Goal: Information Seeking & Learning: Learn about a topic

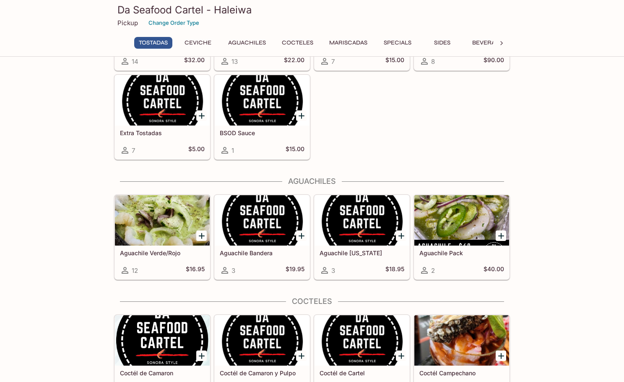
scroll to position [126, 0]
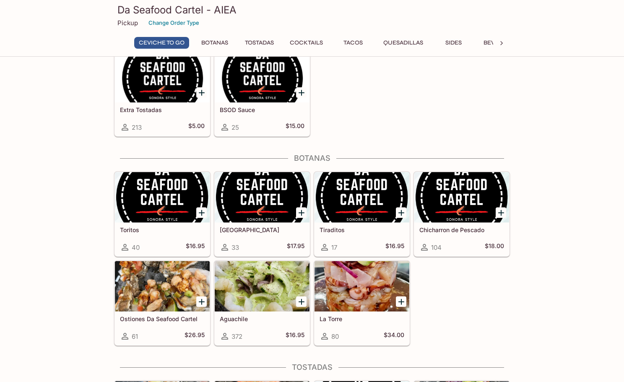
scroll to position [168, 0]
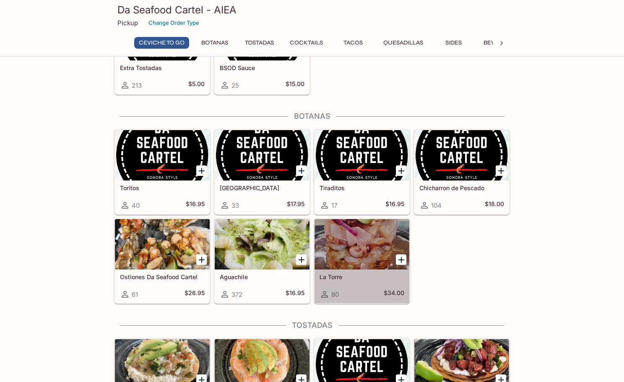
click at [348, 235] on div at bounding box center [362, 244] width 95 height 50
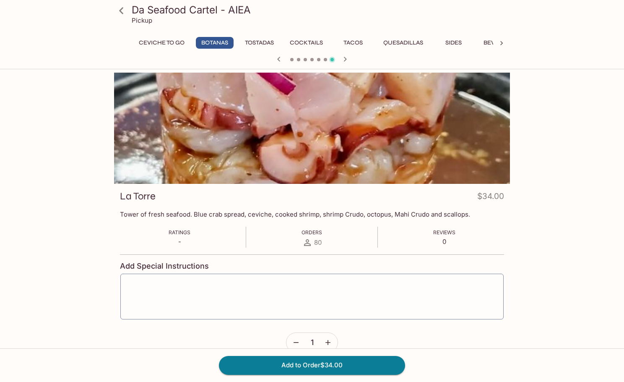
scroll to position [168, 0]
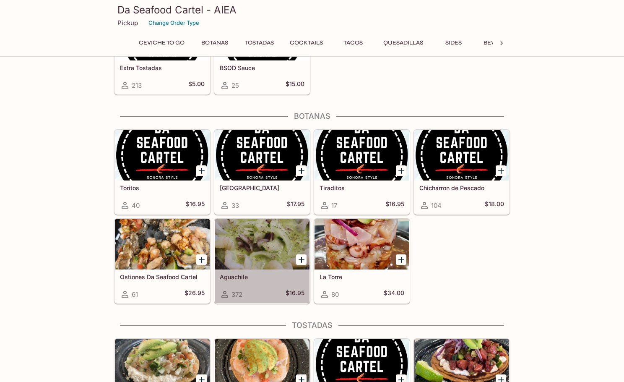
click at [246, 245] on div at bounding box center [262, 244] width 95 height 50
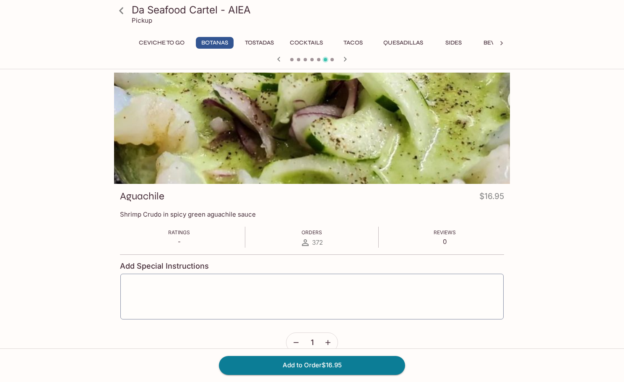
scroll to position [168, 0]
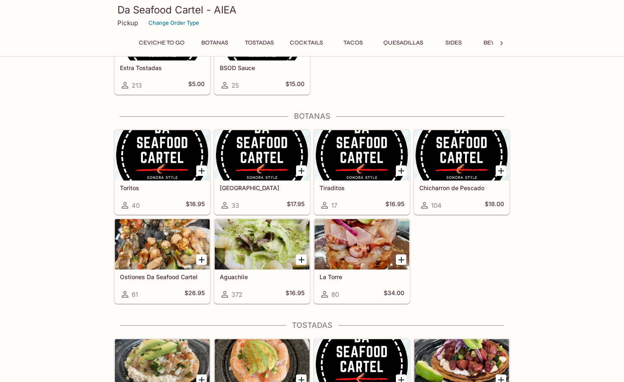
click at [160, 240] on div at bounding box center [162, 244] width 95 height 50
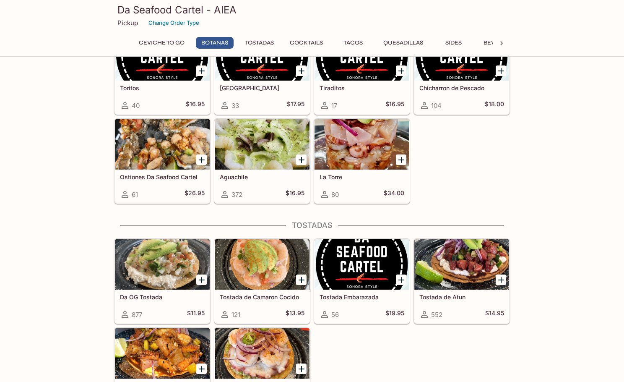
scroll to position [294, 0]
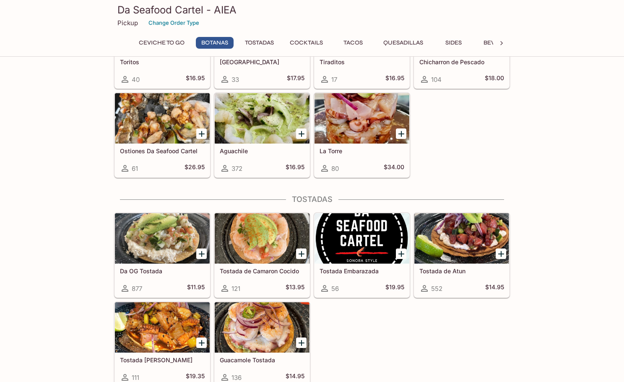
click at [156, 232] on div at bounding box center [162, 238] width 95 height 50
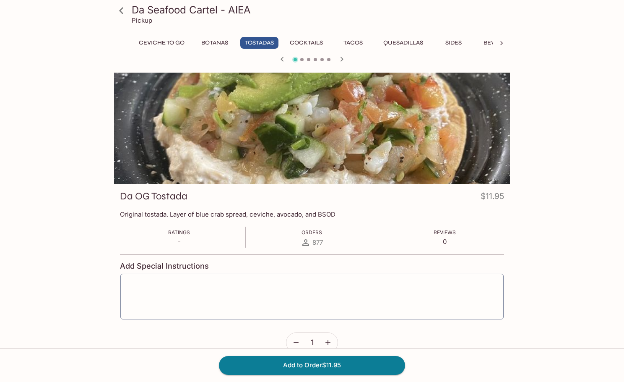
scroll to position [227, 0]
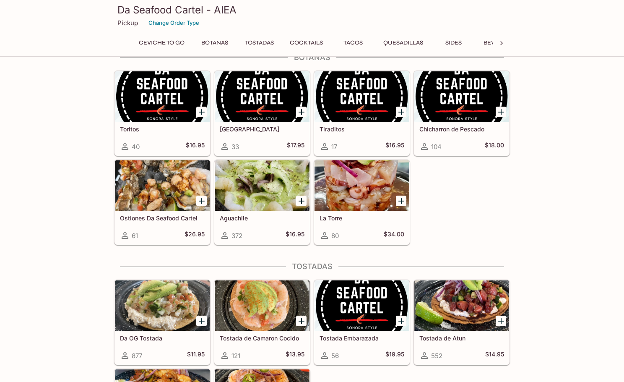
click at [258, 298] on div at bounding box center [262, 305] width 95 height 50
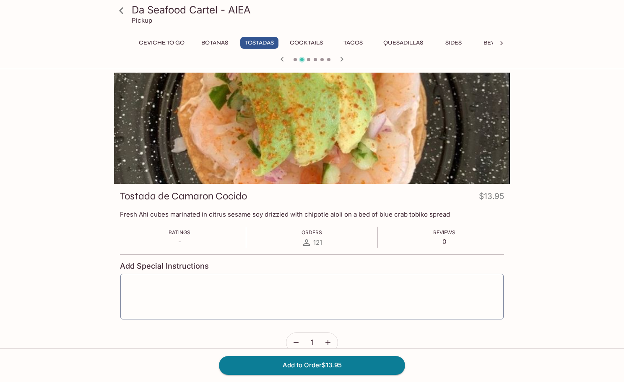
scroll to position [227, 0]
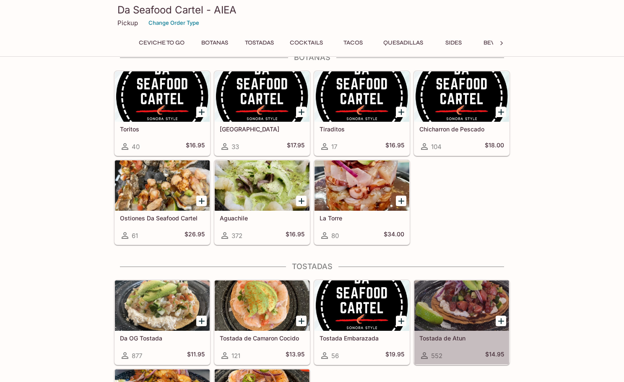
click at [459, 302] on div at bounding box center [462, 305] width 95 height 50
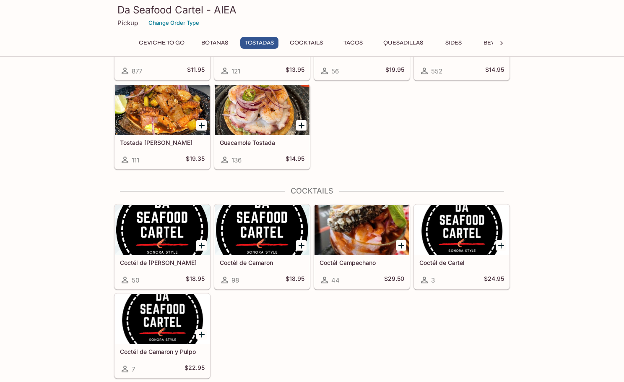
scroll to position [520, 0]
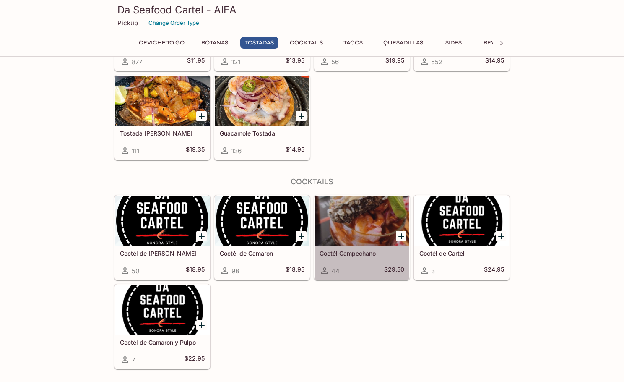
click at [358, 218] on div at bounding box center [362, 221] width 95 height 50
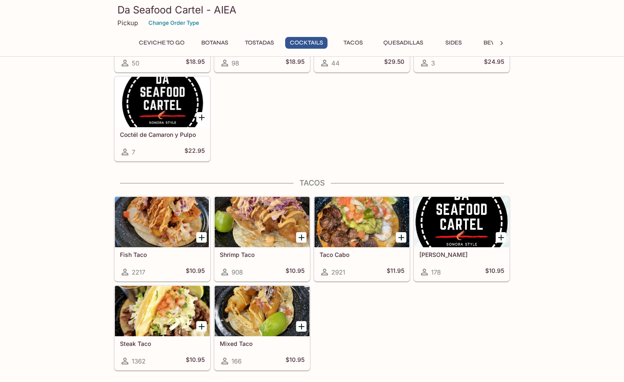
scroll to position [730, 0]
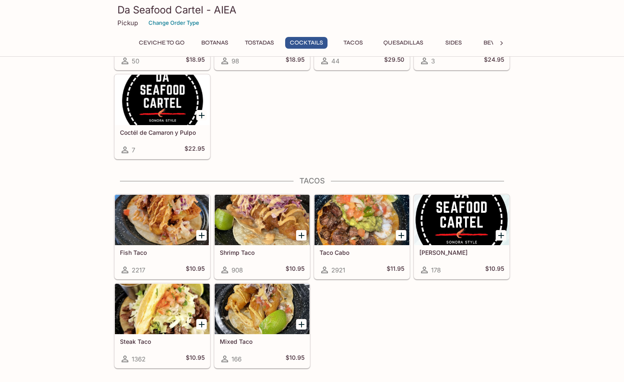
click at [346, 227] on div at bounding box center [362, 220] width 95 height 50
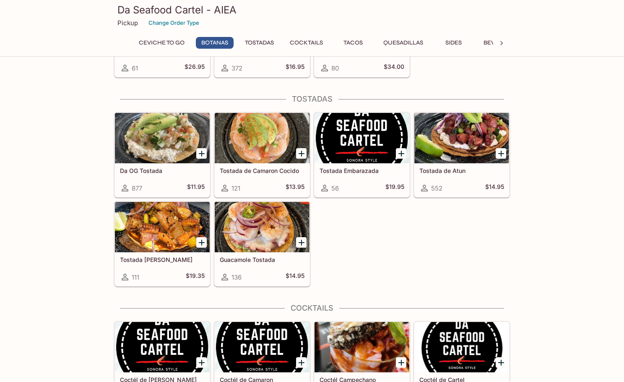
scroll to position [436, 0]
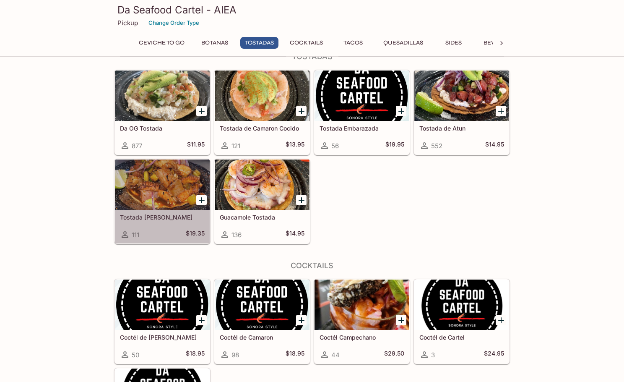
click at [132, 179] on div at bounding box center [162, 184] width 95 height 50
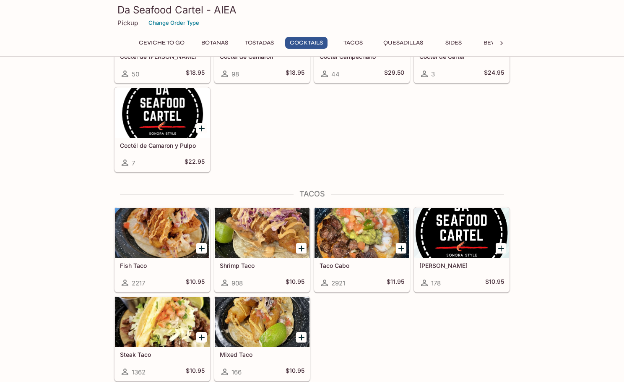
scroll to position [730, 0]
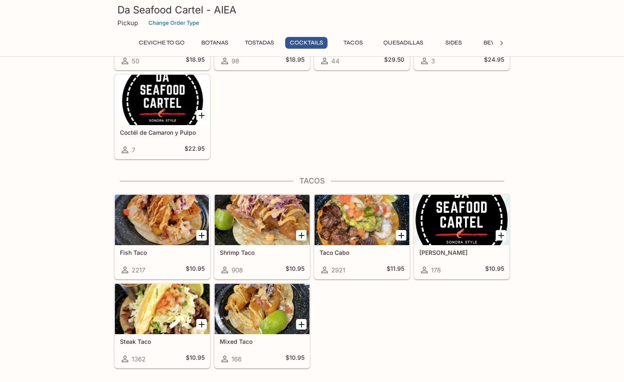
click at [152, 224] on div at bounding box center [162, 220] width 95 height 50
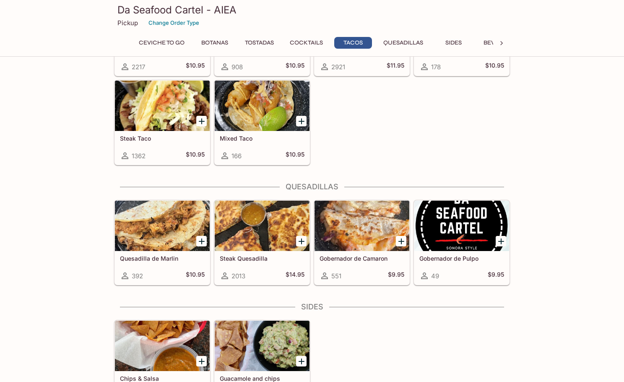
scroll to position [940, 0]
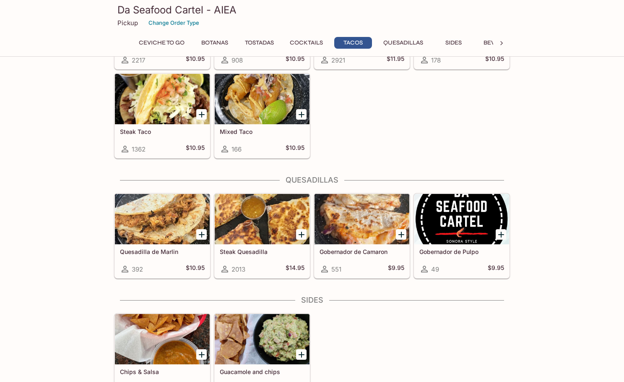
click at [368, 216] on div at bounding box center [362, 219] width 95 height 50
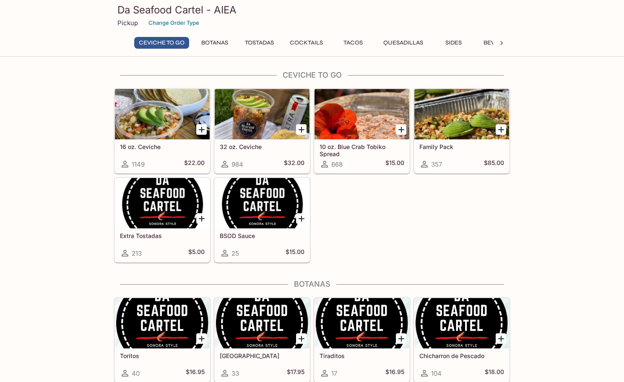
click at [303, 44] on button "Cocktails" at bounding box center [306, 43] width 42 height 12
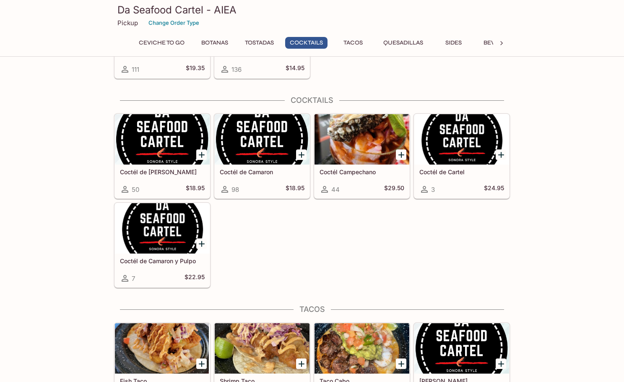
scroll to position [626, 0]
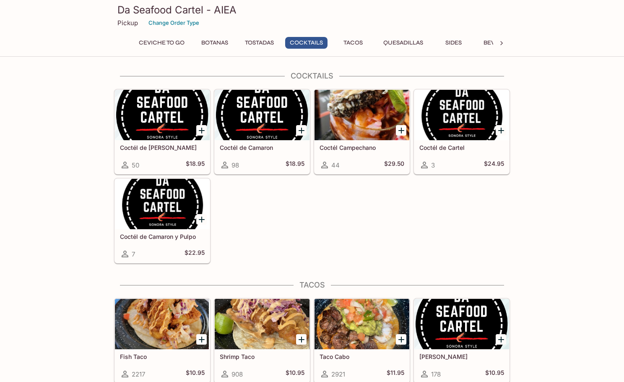
click at [496, 42] on div at bounding box center [501, 43] width 17 height 13
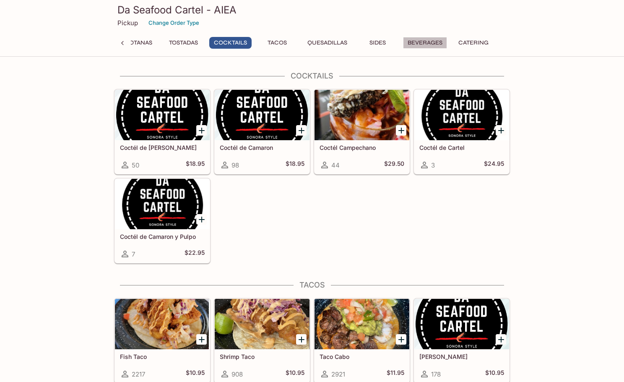
click at [429, 41] on button "Beverages" at bounding box center [425, 43] width 44 height 12
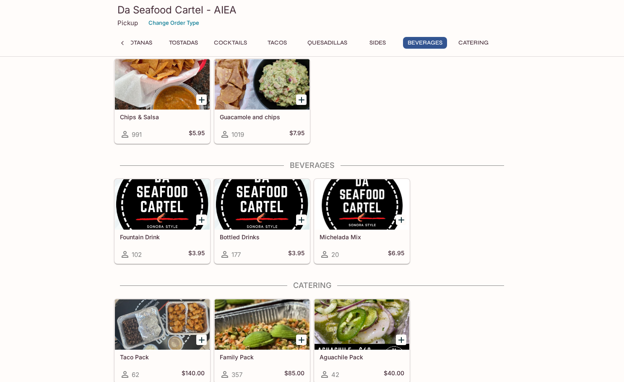
scroll to position [1197, 0]
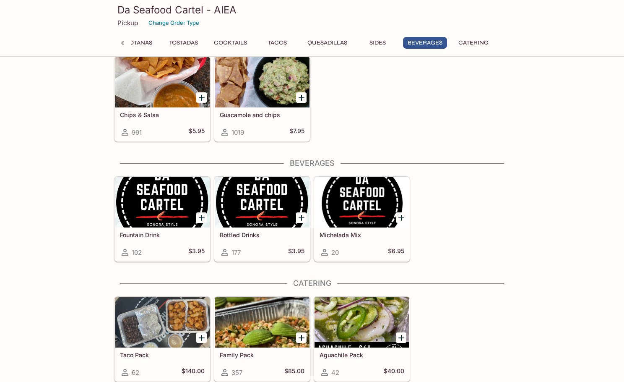
click at [347, 234] on h5 "Michelada Mix" at bounding box center [362, 234] width 85 height 7
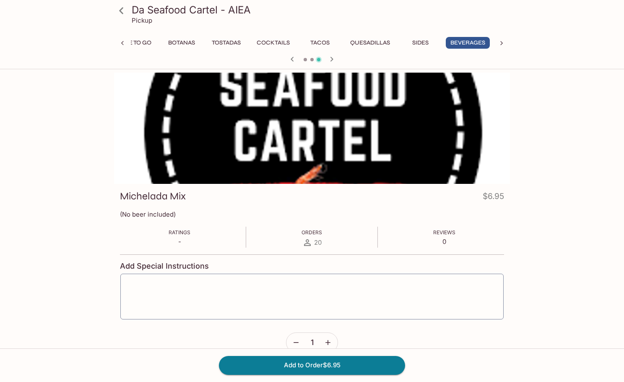
click at [501, 41] on icon at bounding box center [502, 43] width 8 height 8
click at [372, 41] on button "Sides" at bounding box center [378, 43] width 38 height 12
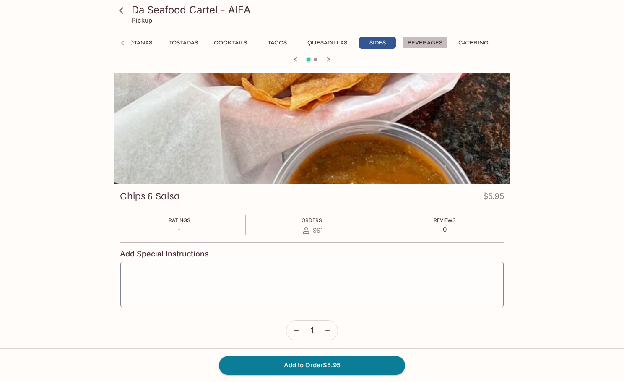
click at [430, 41] on button "Beverages" at bounding box center [425, 43] width 44 height 12
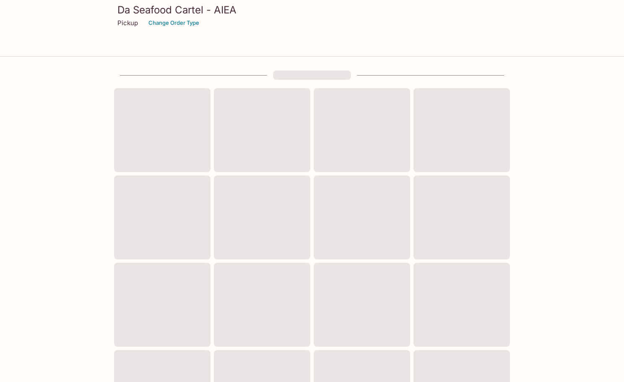
scroll to position [227, 0]
